Goal: Use online tool/utility: Utilize a website feature to perform a specific function

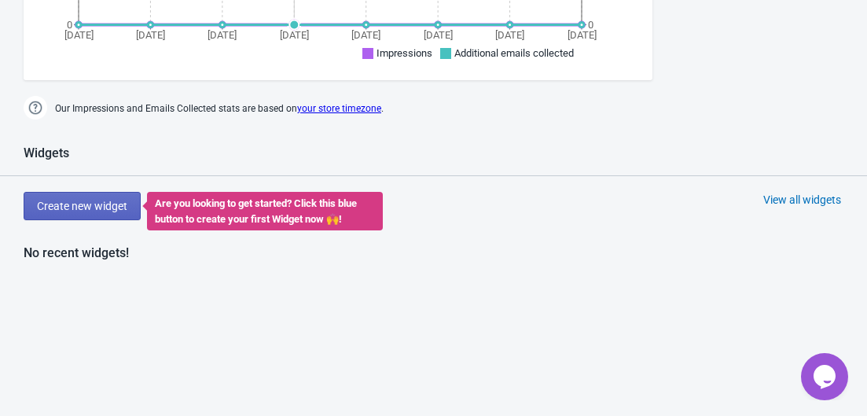
scroll to position [545, 0]
click at [314, 257] on div "No recent widgets!" at bounding box center [433, 384] width 867 height 283
click at [109, 204] on span "Create new widget" at bounding box center [82, 205] width 90 height 13
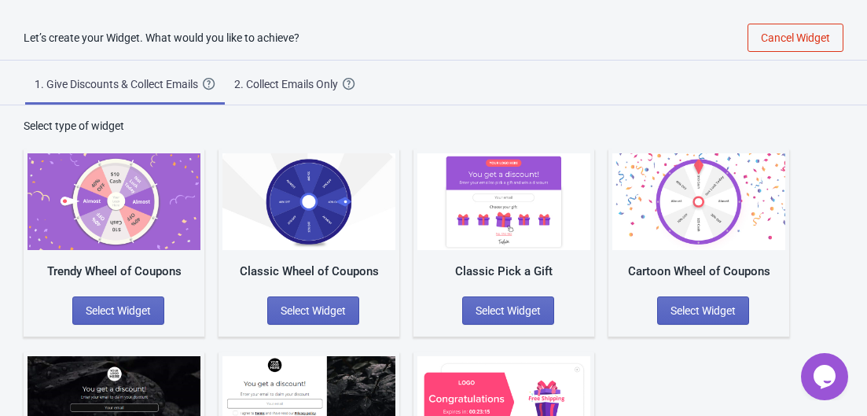
click at [268, 83] on div "2. Collect Emails Only" at bounding box center [288, 84] width 108 height 16
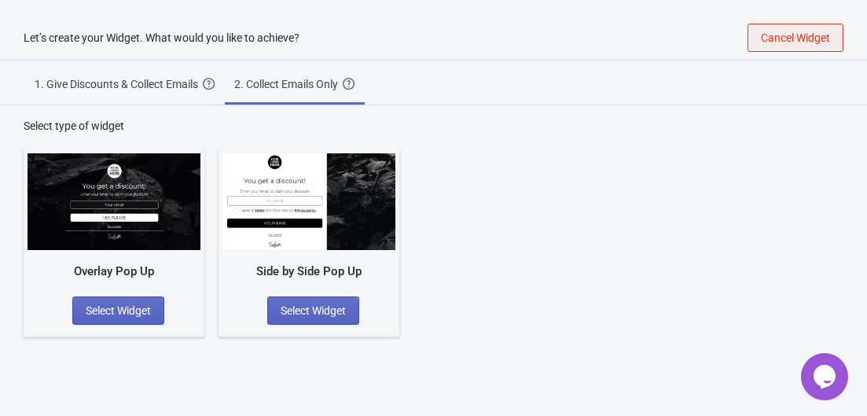
click at [816, 46] on button "Cancel Widget" at bounding box center [795, 38] width 96 height 28
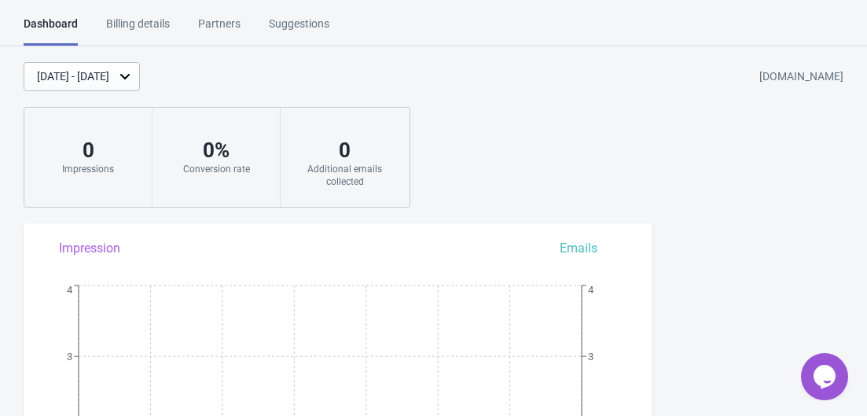
click at [169, 24] on div "Billing details" at bounding box center [138, 30] width 64 height 28
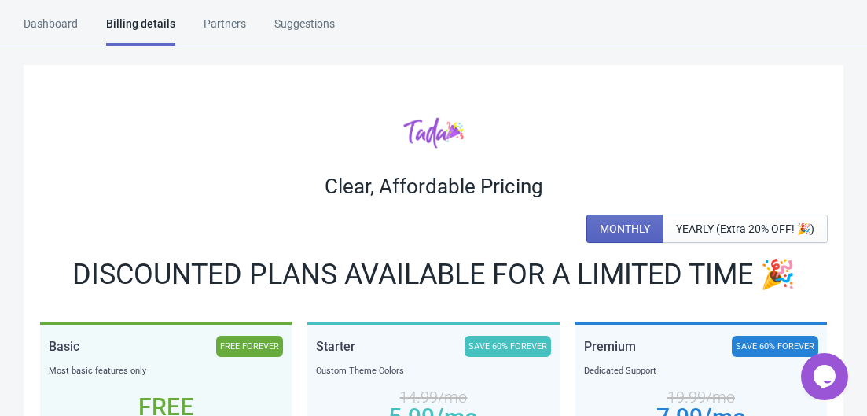
click at [227, 30] on div "Partners" at bounding box center [225, 30] width 42 height 28
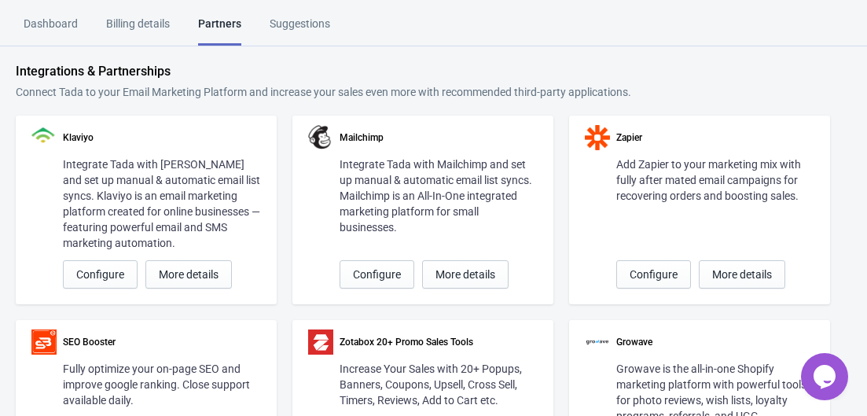
click at [61, 19] on div "Dashboard" at bounding box center [51, 30] width 54 height 28
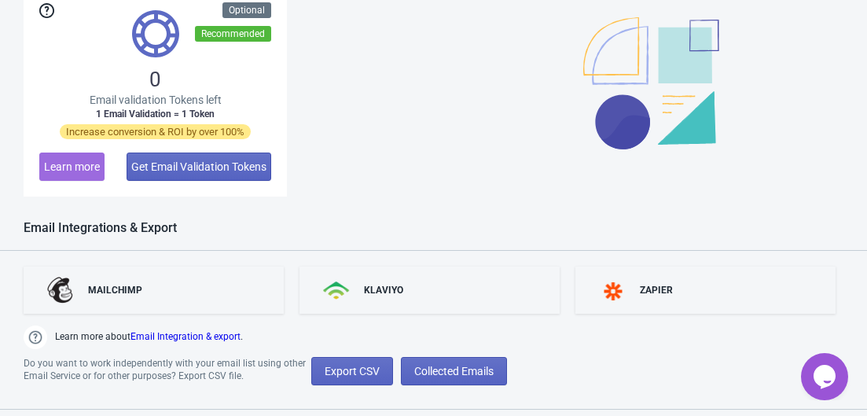
scroll to position [1250, 0]
